Goal: Task Accomplishment & Management: Manage account settings

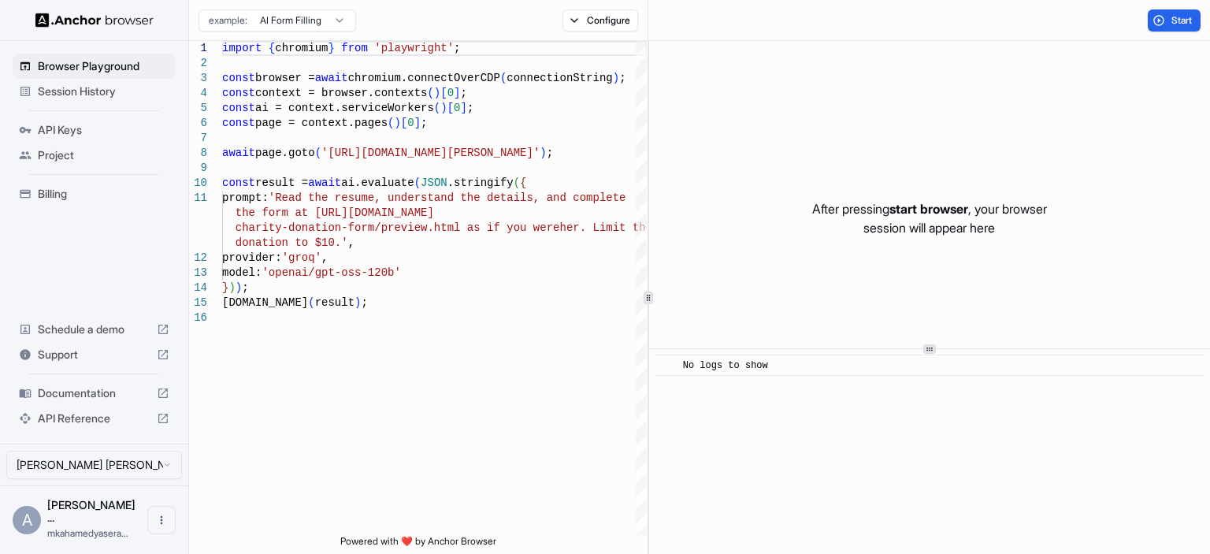
click at [91, 106] on ul "Browser Playground Session History API Keys Project Billing" at bounding box center [94, 129] width 176 height 165
click at [98, 96] on span "Session History" at bounding box center [104, 91] width 132 height 16
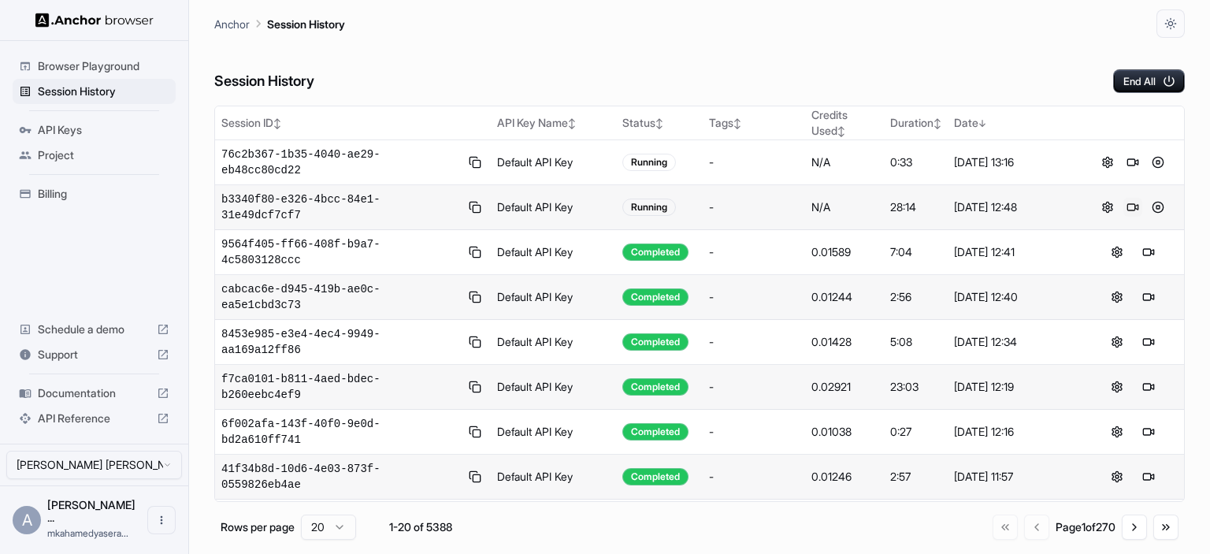
click at [1130, 198] on button at bounding box center [1132, 207] width 19 height 19
click at [1148, 198] on button at bounding box center [1157, 207] width 19 height 19
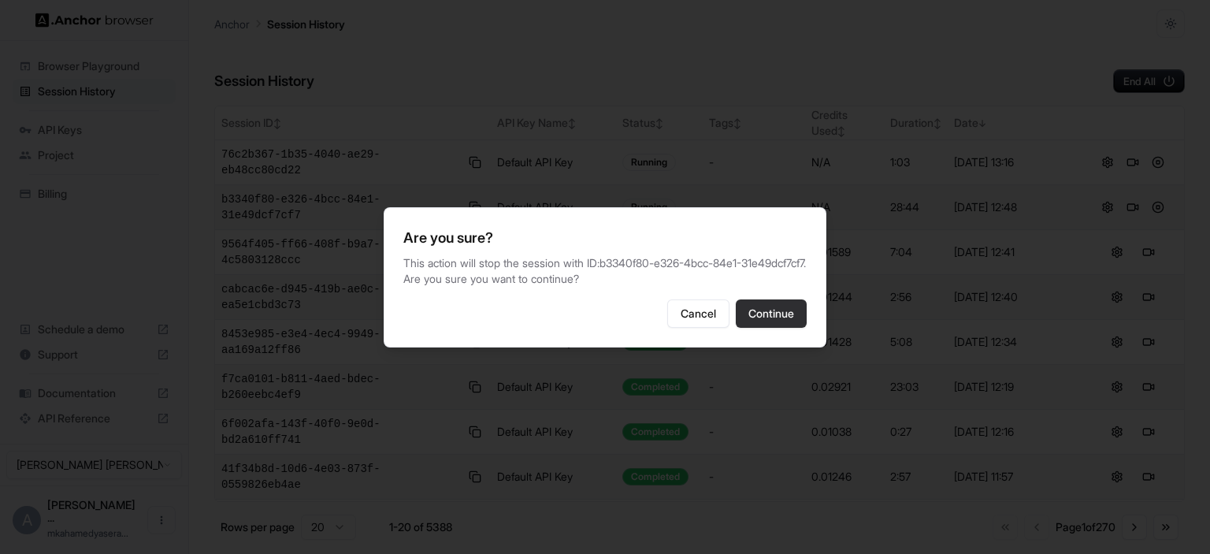
click at [781, 317] on button "Continue" at bounding box center [771, 313] width 71 height 28
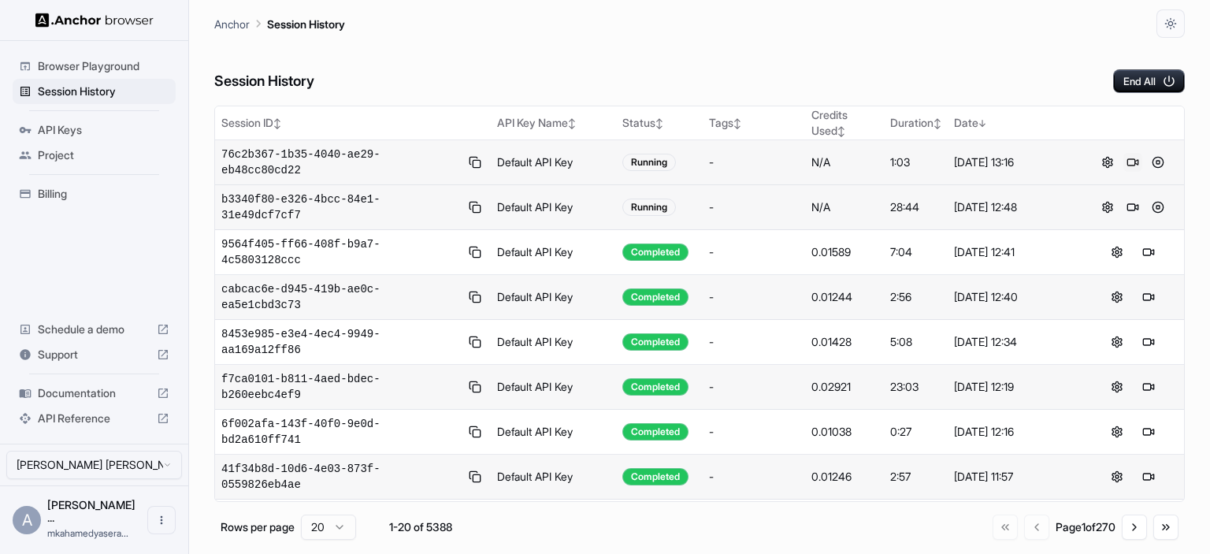
click at [1125, 157] on button at bounding box center [1132, 162] width 19 height 19
click at [1124, 154] on button at bounding box center [1132, 162] width 19 height 19
click at [1125, 154] on button at bounding box center [1132, 162] width 19 height 19
click at [1153, 158] on button at bounding box center [1157, 162] width 19 height 19
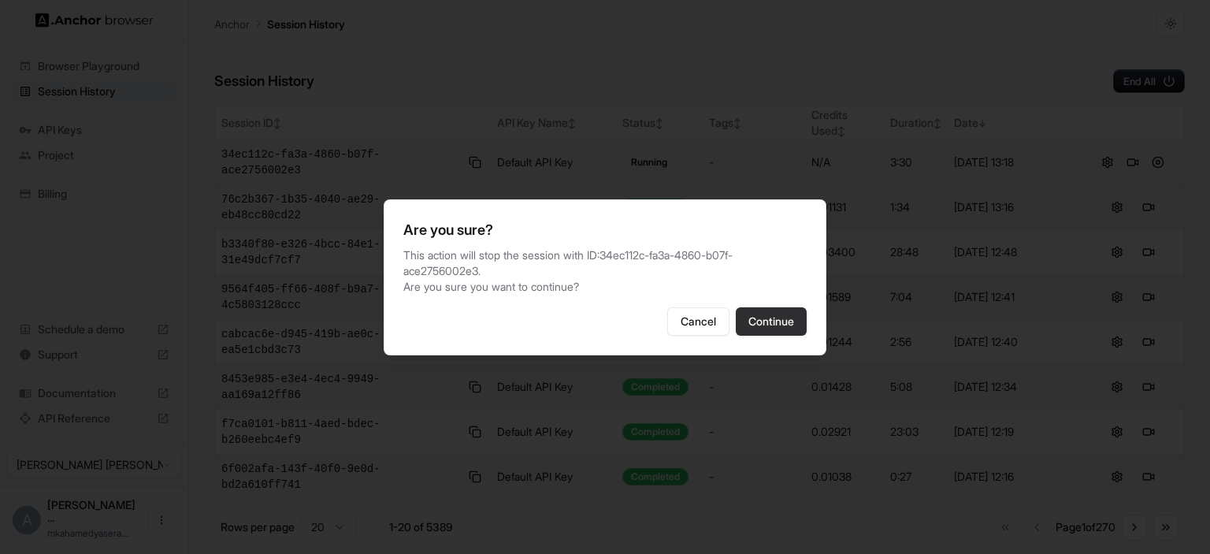
click at [754, 307] on button "Continue" at bounding box center [771, 321] width 71 height 28
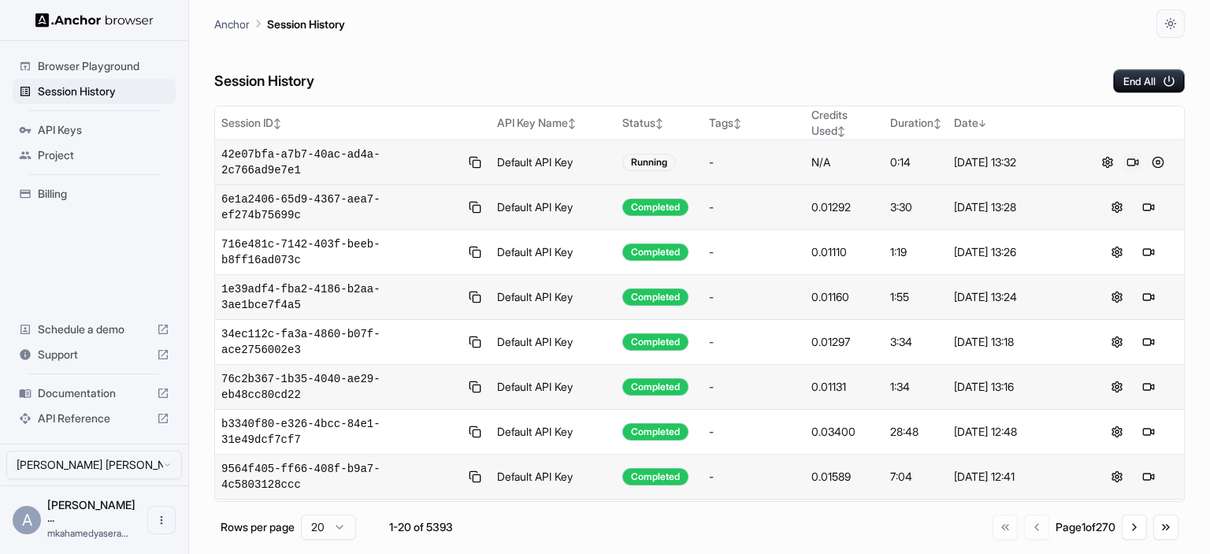
click at [1125, 157] on button at bounding box center [1132, 162] width 19 height 19
click at [1123, 156] on button at bounding box center [1132, 162] width 19 height 19
click at [41, 203] on div "Billing" at bounding box center [94, 193] width 163 height 25
